Goal: Register for event/course

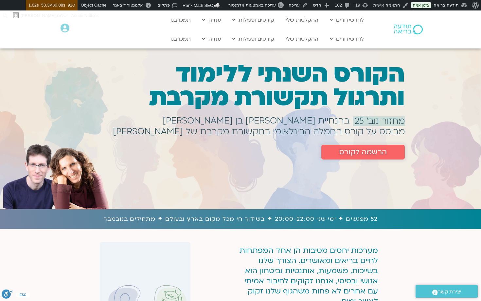
click at [342, 152] on span "הרשמה לקורס" at bounding box center [362, 152] width 47 height 8
